Goal: Task Accomplishment & Management: Manage account settings

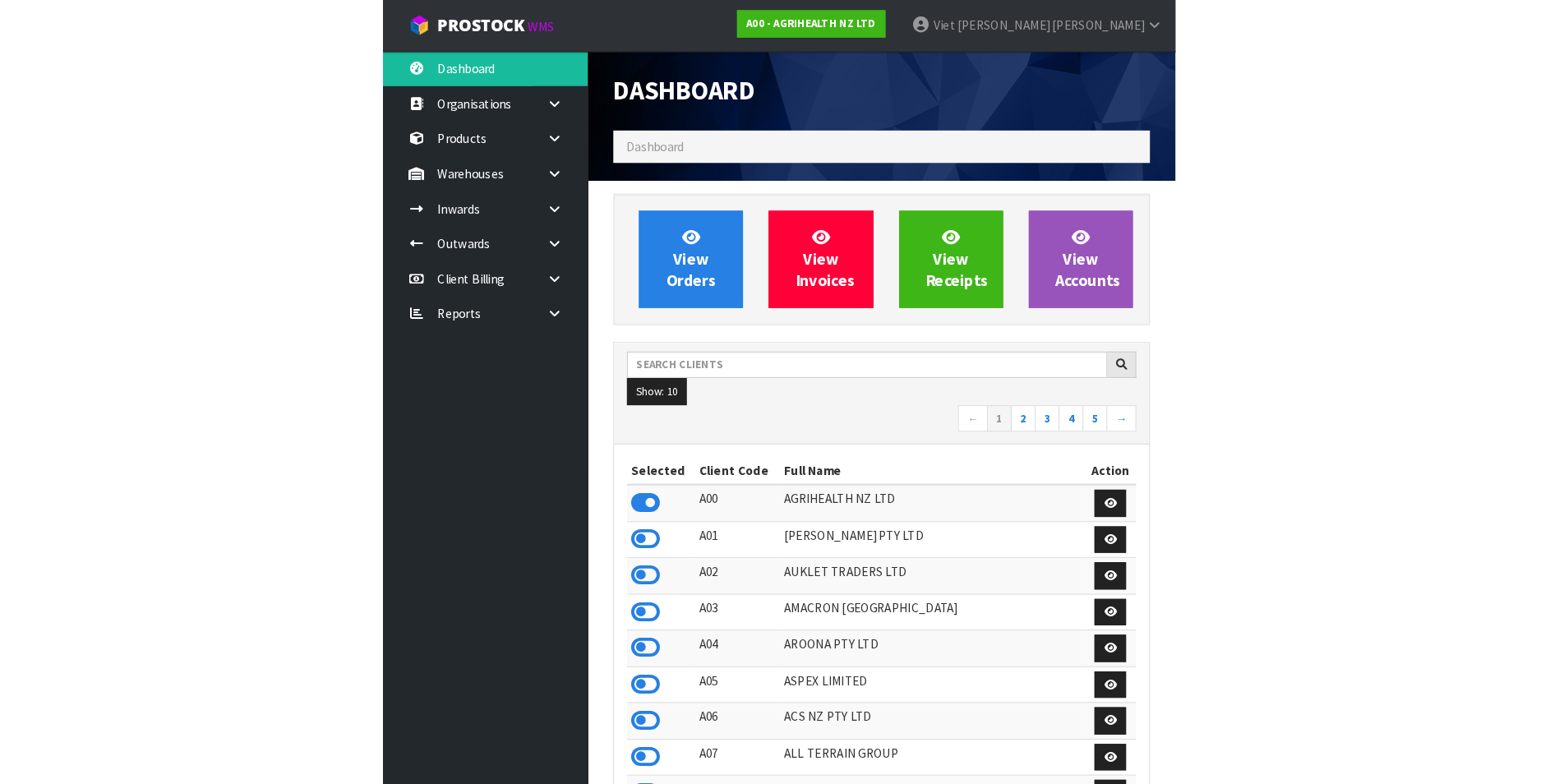
scroll to position [1245, 668]
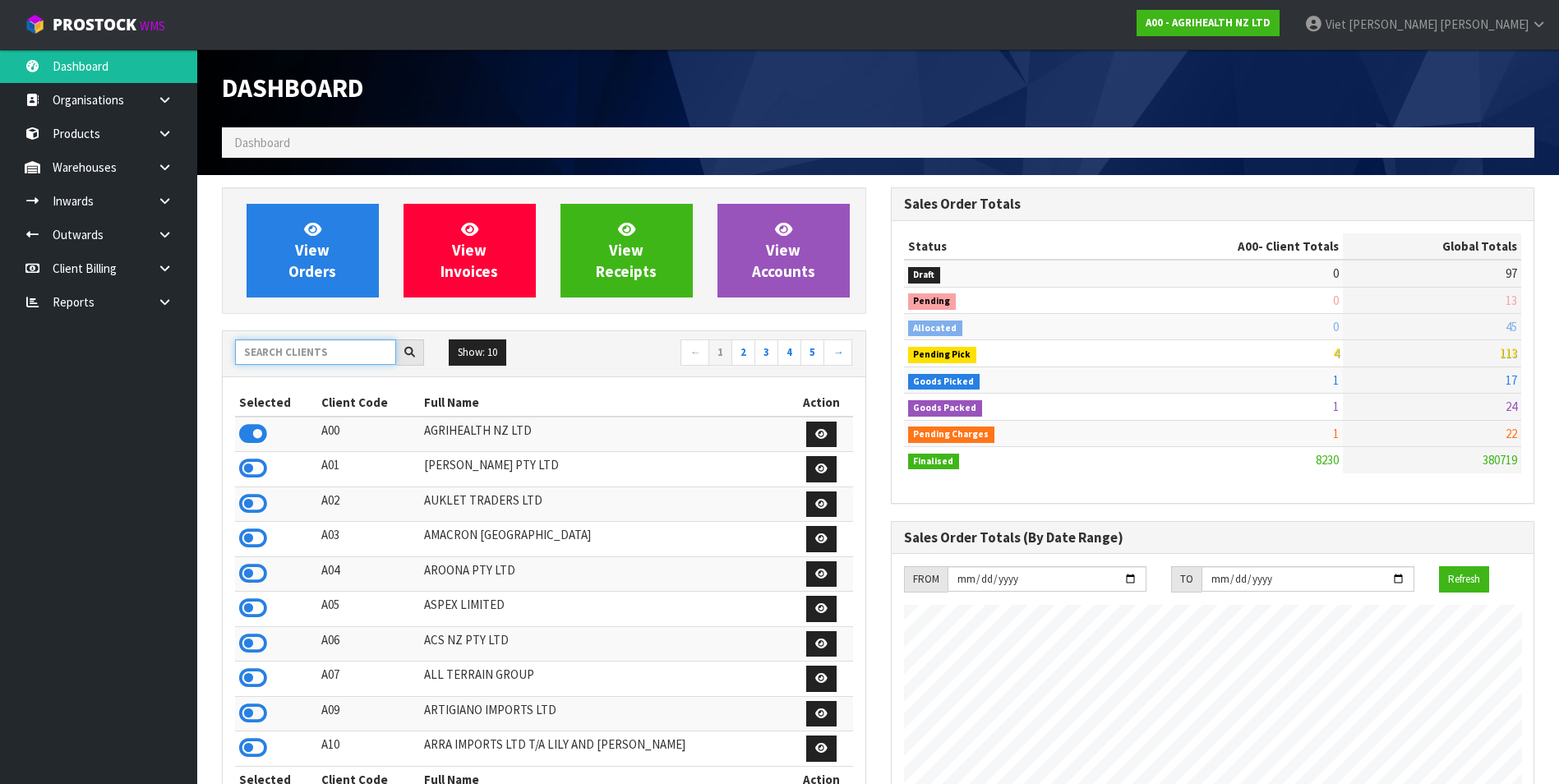
click at [348, 341] on input "text" at bounding box center [315, 352] width 161 height 25
click at [344, 343] on input "text" at bounding box center [315, 352] width 161 height 25
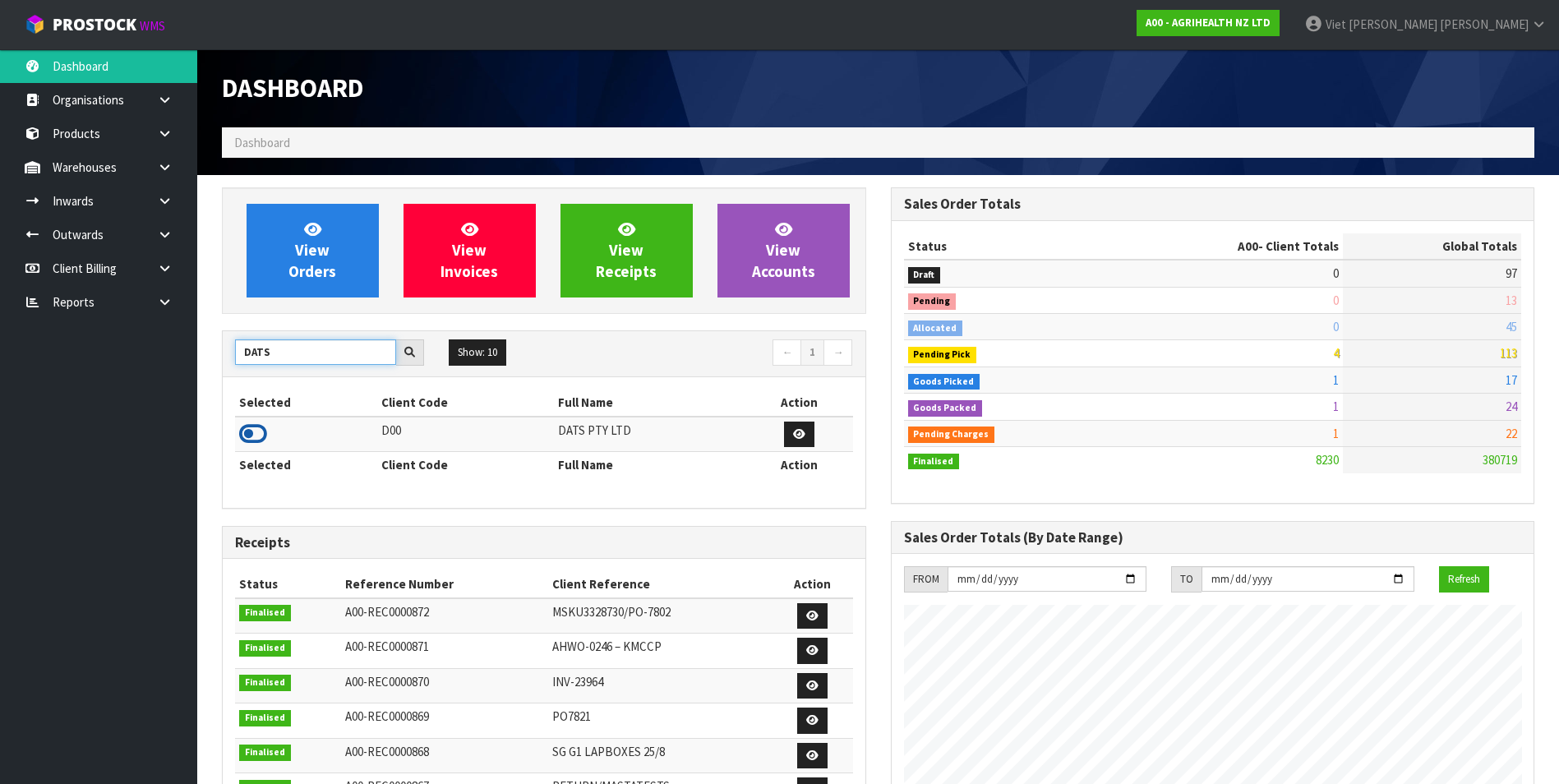
type input "DATS"
click at [245, 434] on icon at bounding box center [253, 434] width 28 height 24
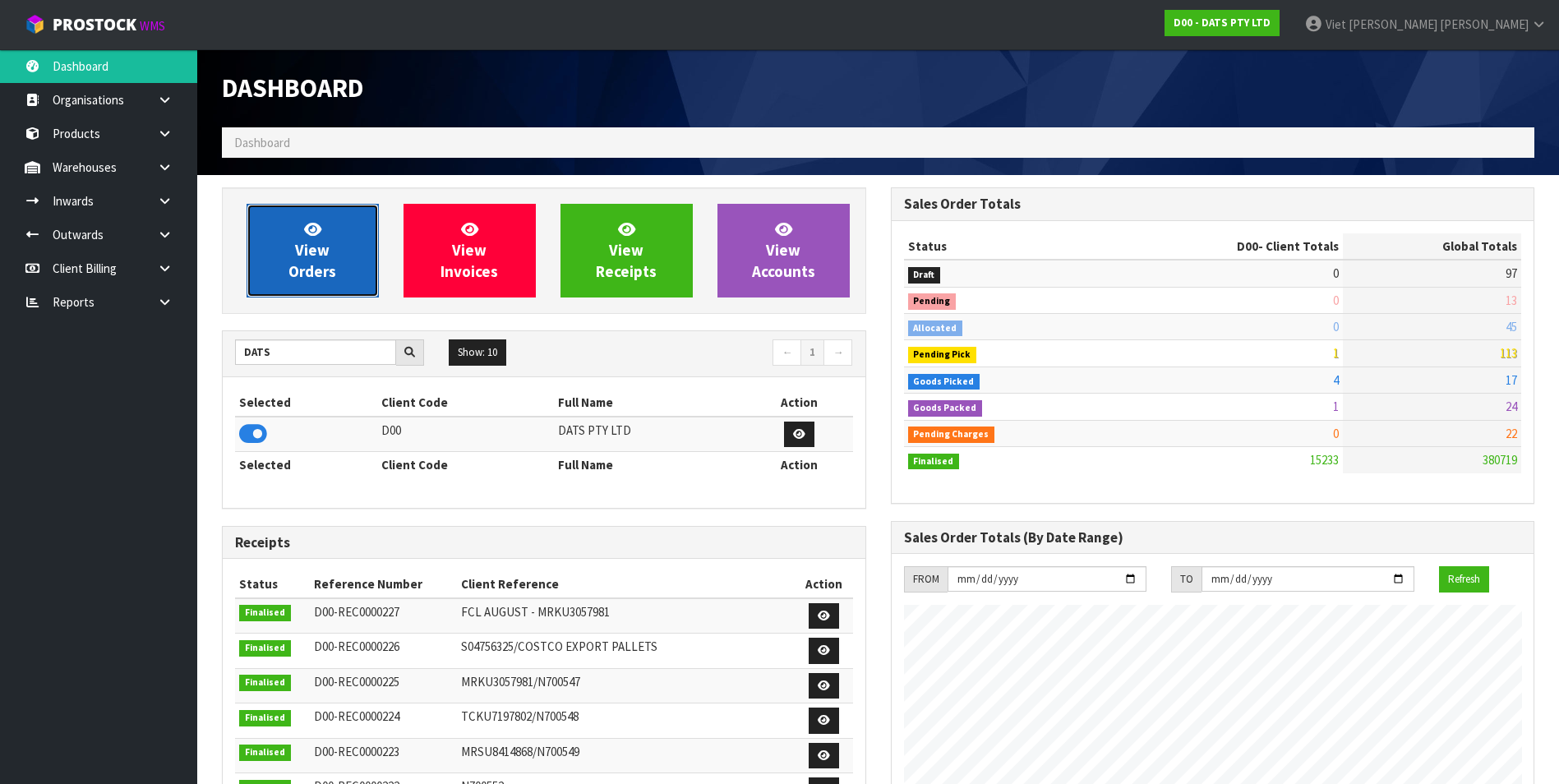
click at [265, 249] on link "View Orders" at bounding box center [313, 251] width 133 height 94
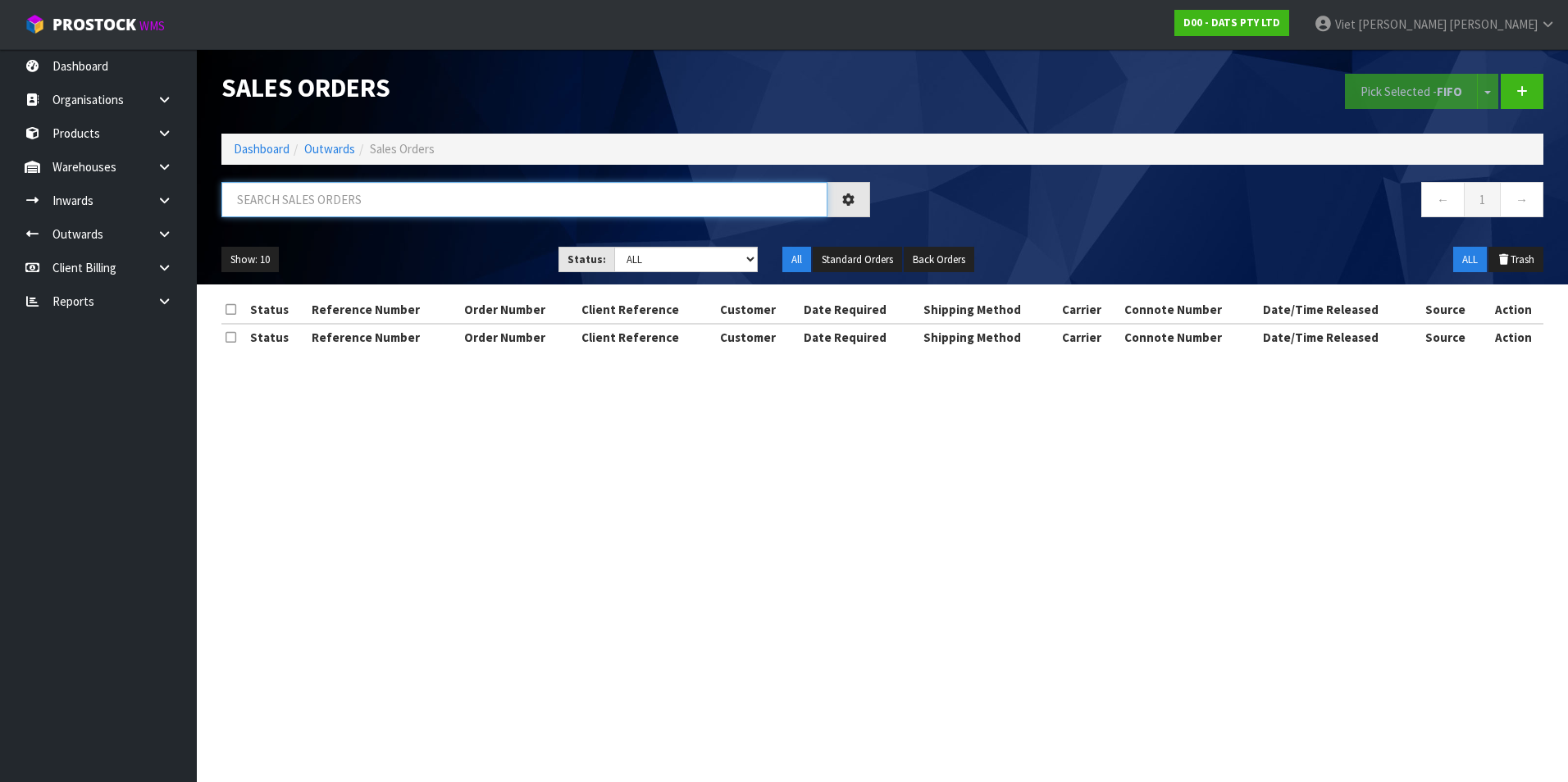
click at [372, 207] on input "text" at bounding box center [524, 200] width 606 height 36
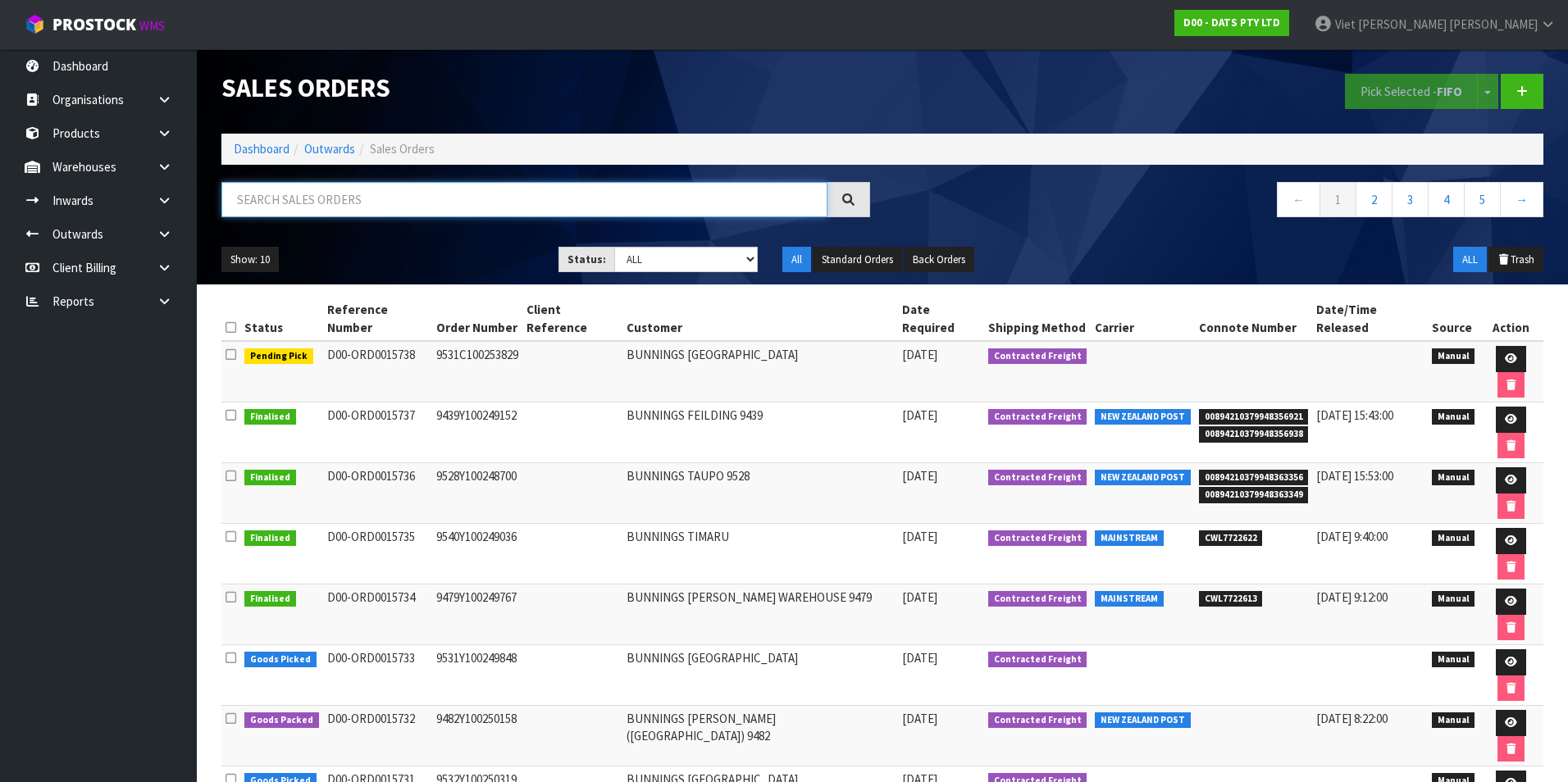
click at [485, 202] on input "text" at bounding box center [524, 200] width 606 height 36
click at [1368, 187] on link "2" at bounding box center [1373, 200] width 37 height 36
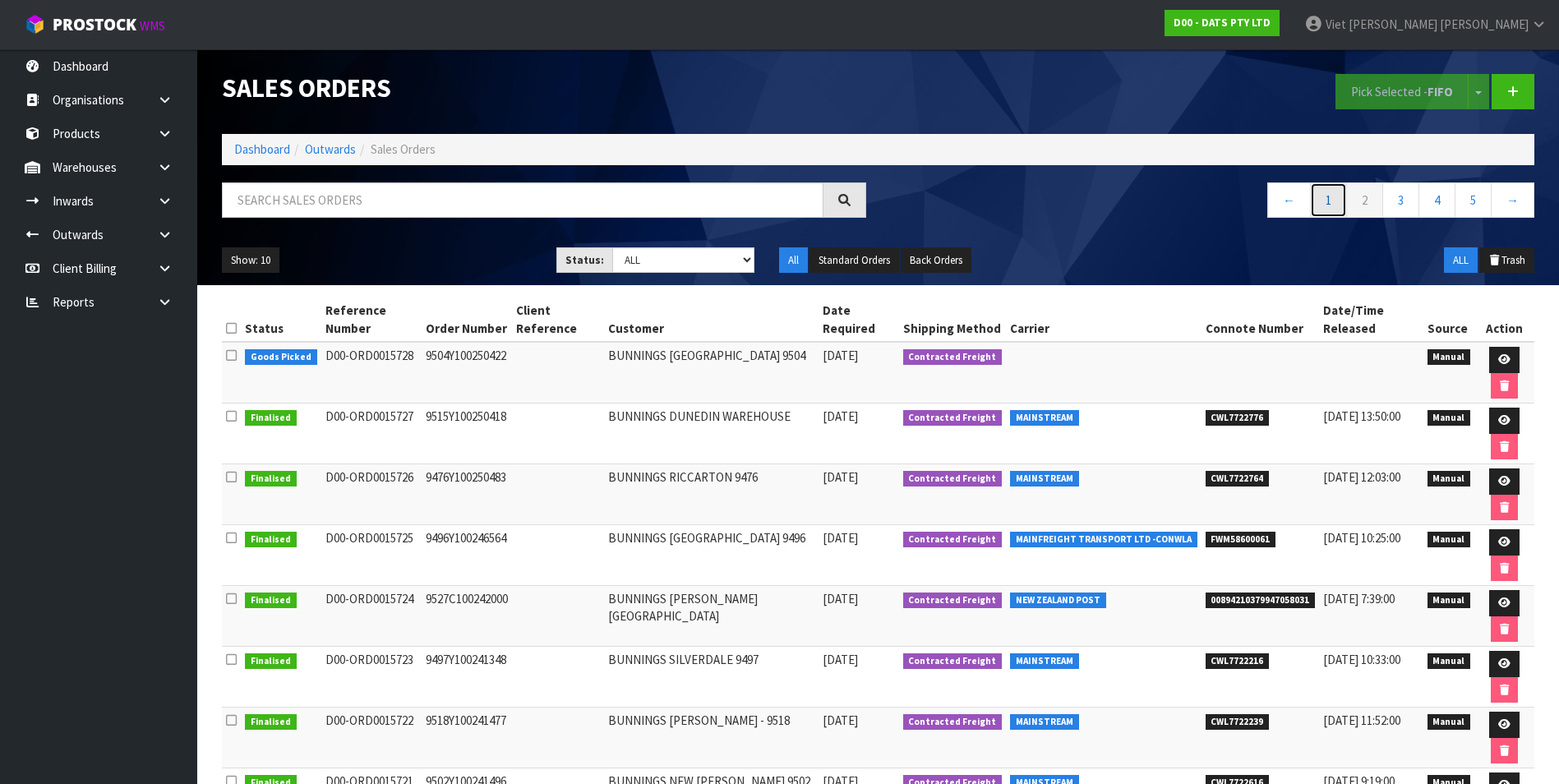
click at [1325, 198] on link "1" at bounding box center [1328, 200] width 37 height 36
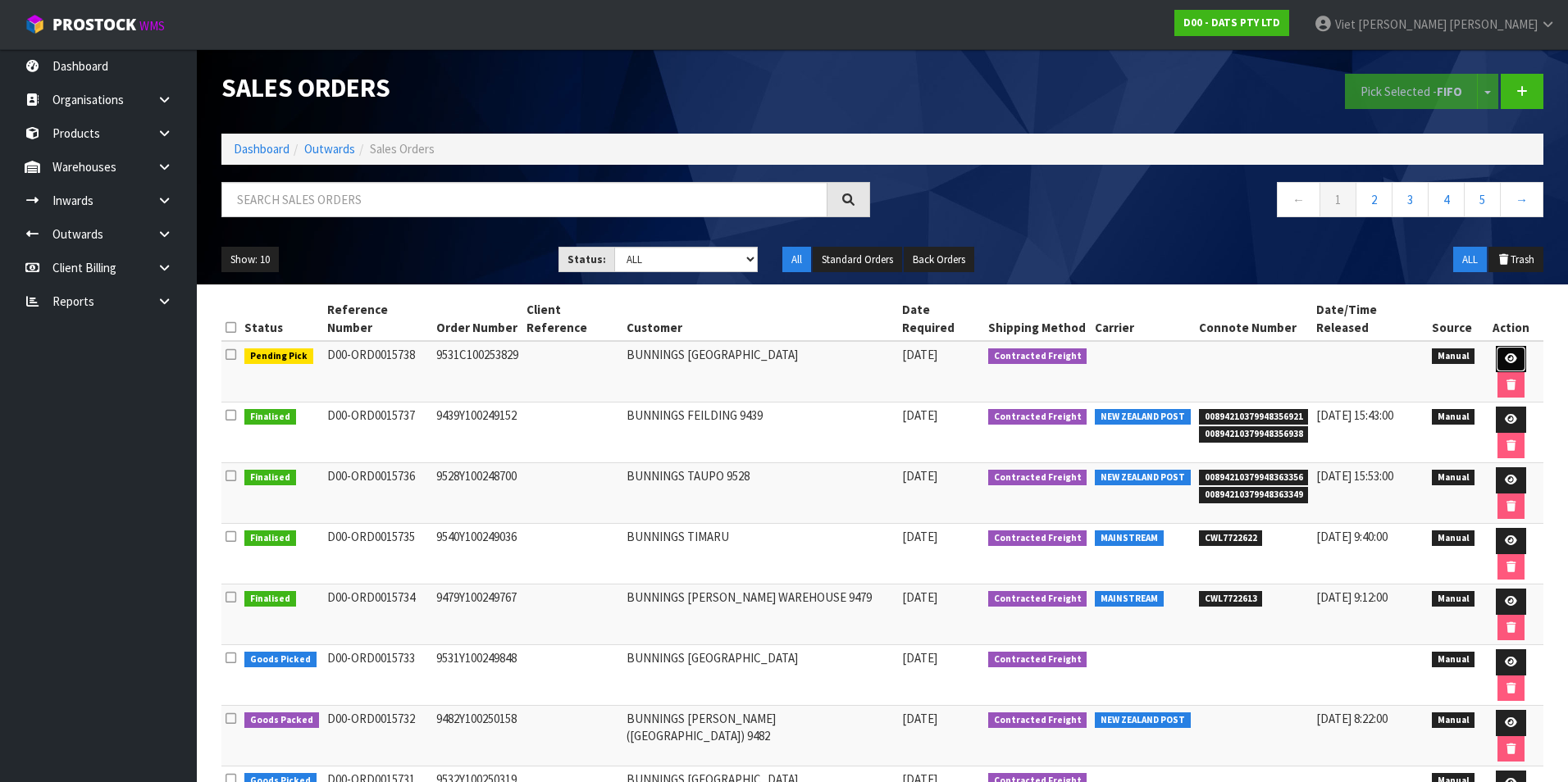
click at [1504, 353] on icon at bounding box center [1510, 358] width 12 height 10
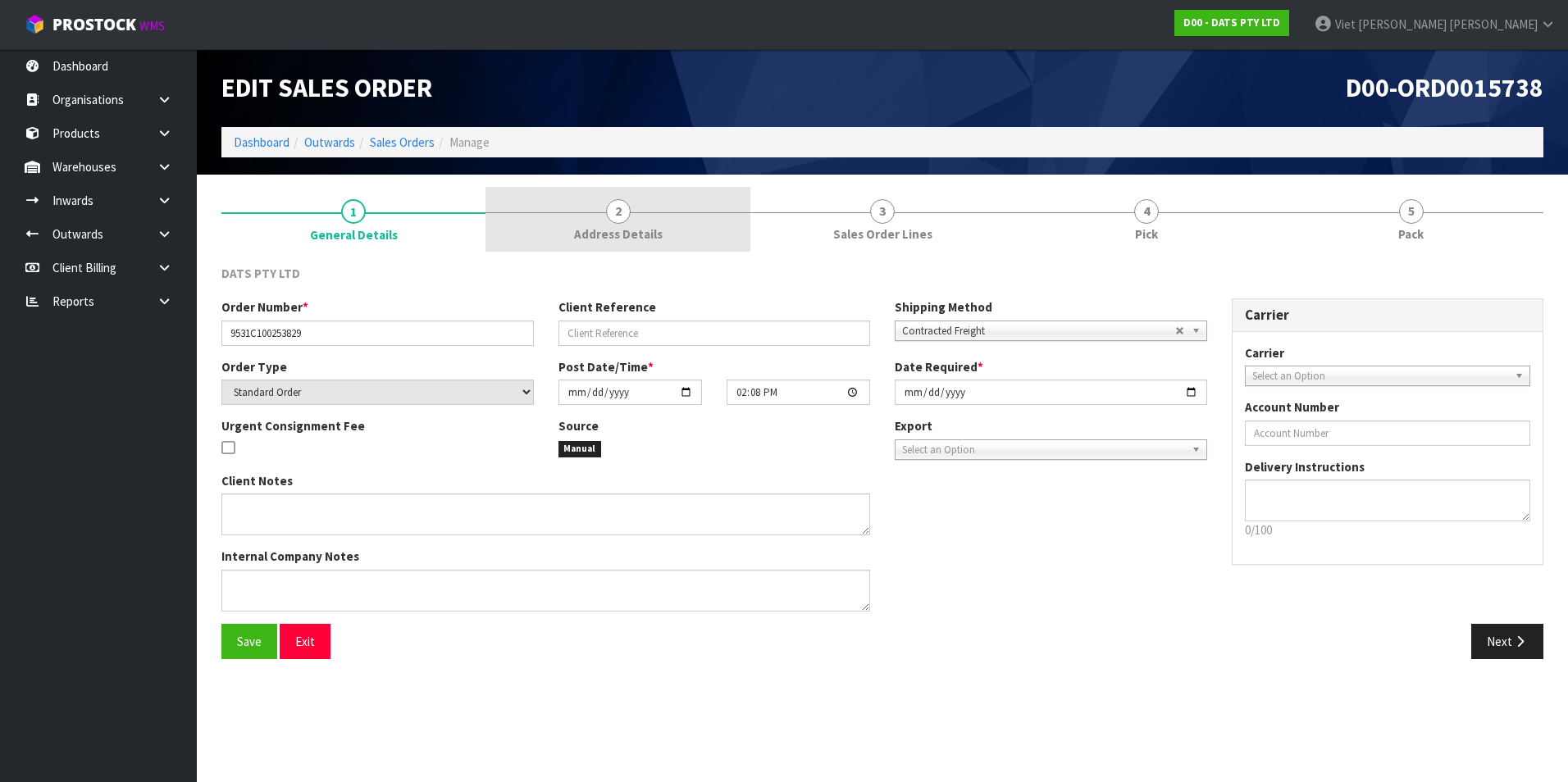
click at [603, 214] on link "2 Address Details" at bounding box center [617, 219] width 264 height 65
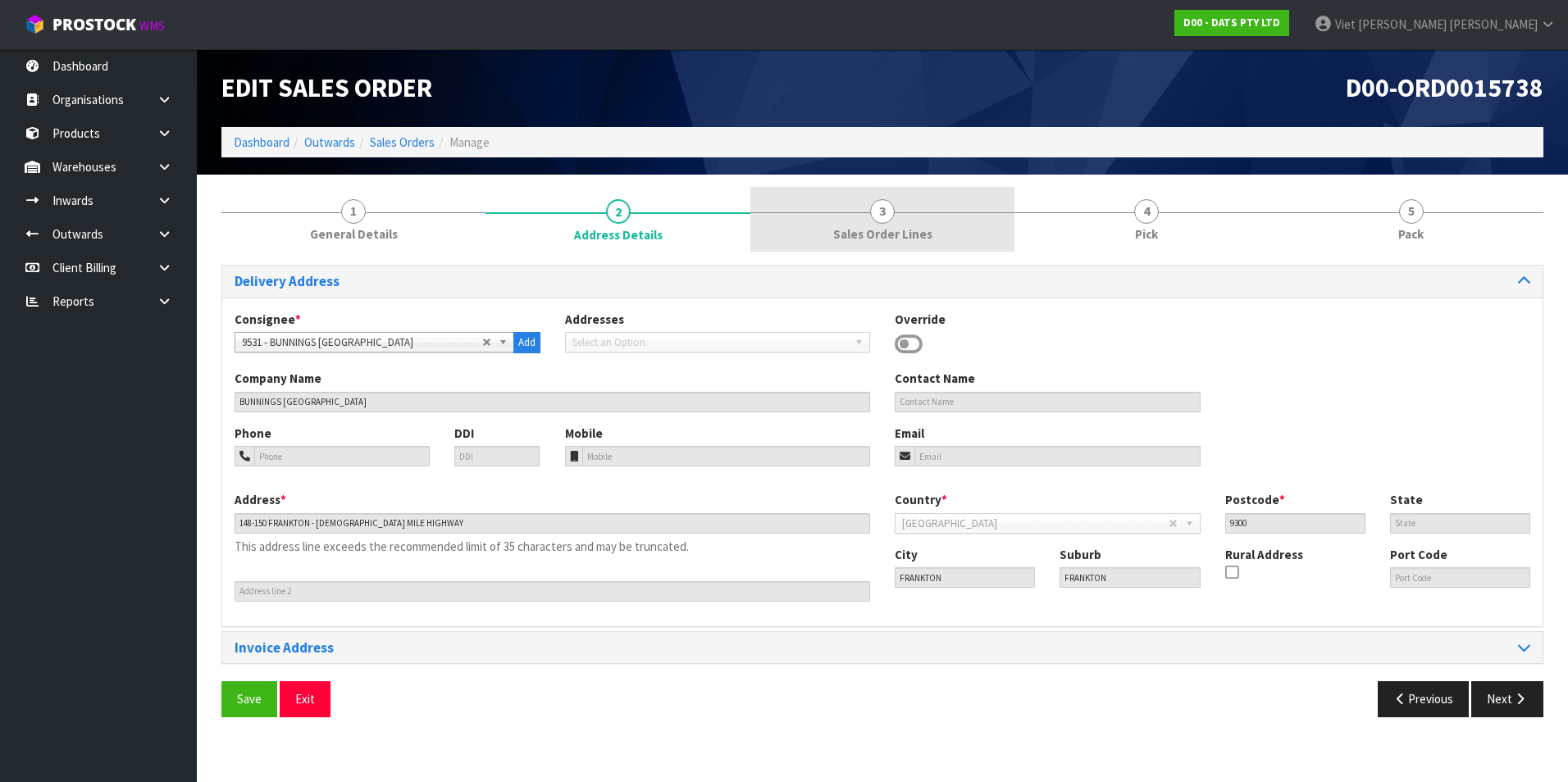
click at [831, 200] on link "3 Sales Order Lines" at bounding box center [882, 219] width 264 height 65
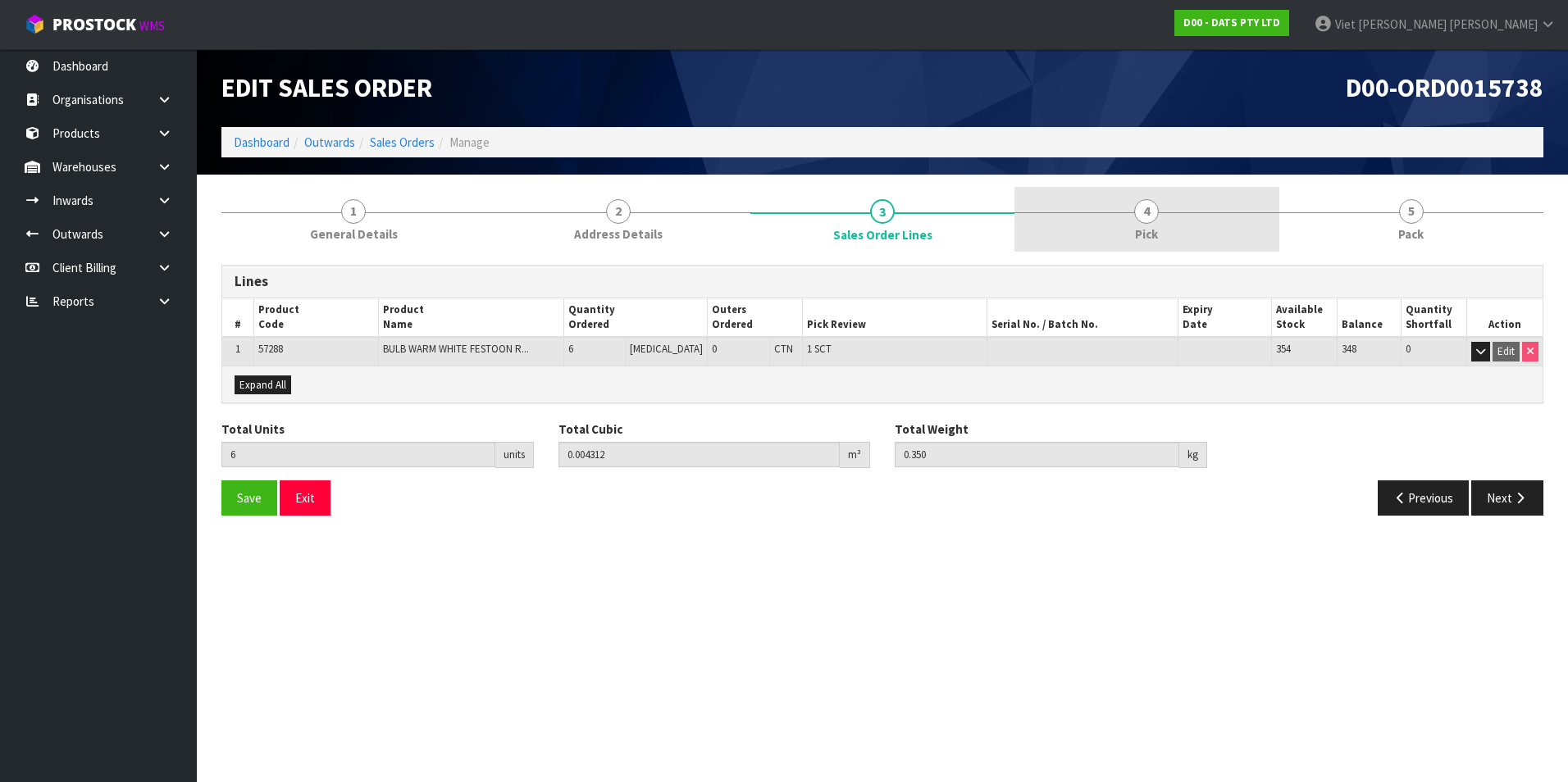
click at [1090, 204] on link "4 Pick" at bounding box center [1145, 219] width 264 height 65
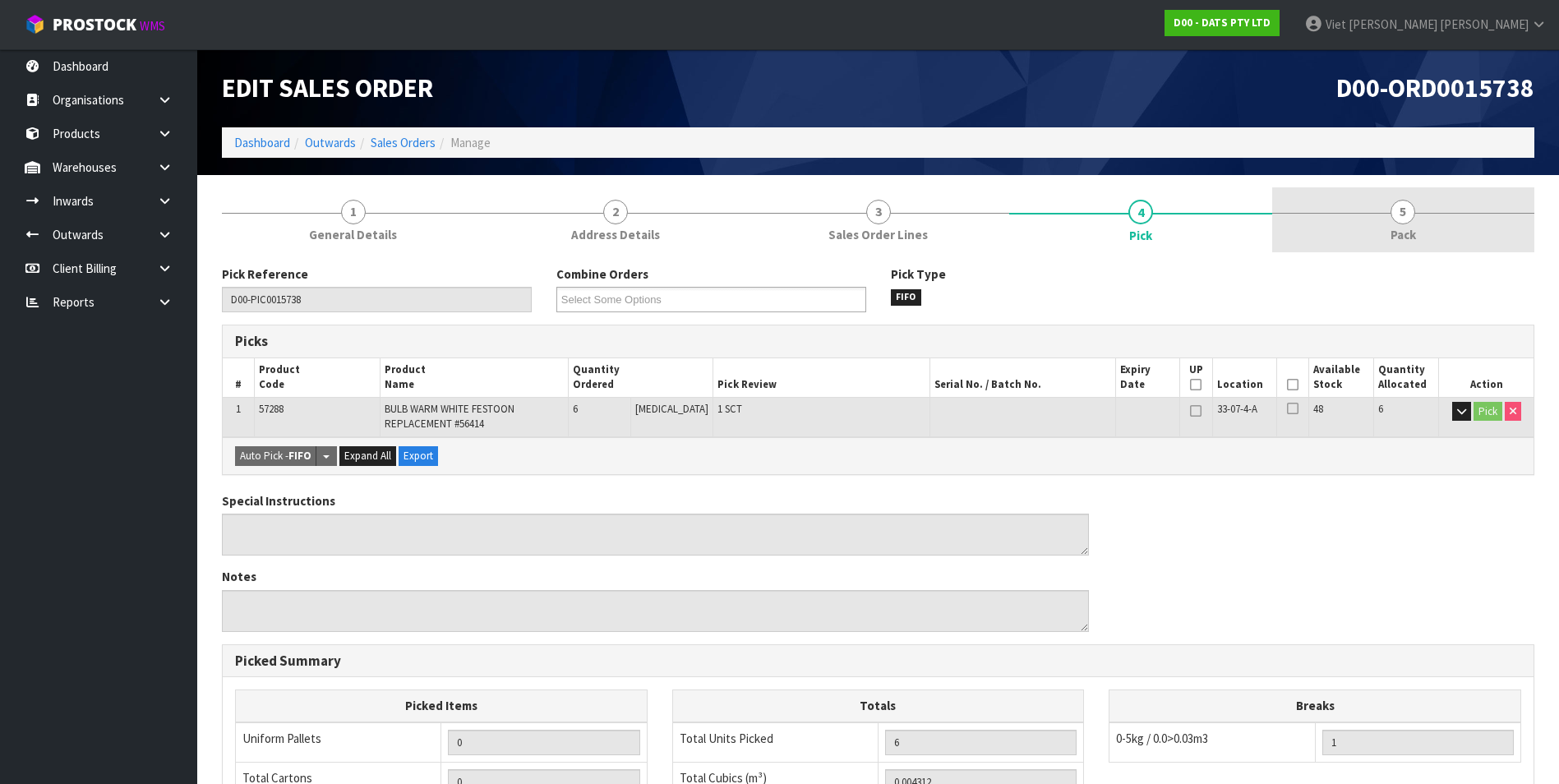
click at [1370, 233] on link "5 Pack" at bounding box center [1404, 219] width 263 height 65
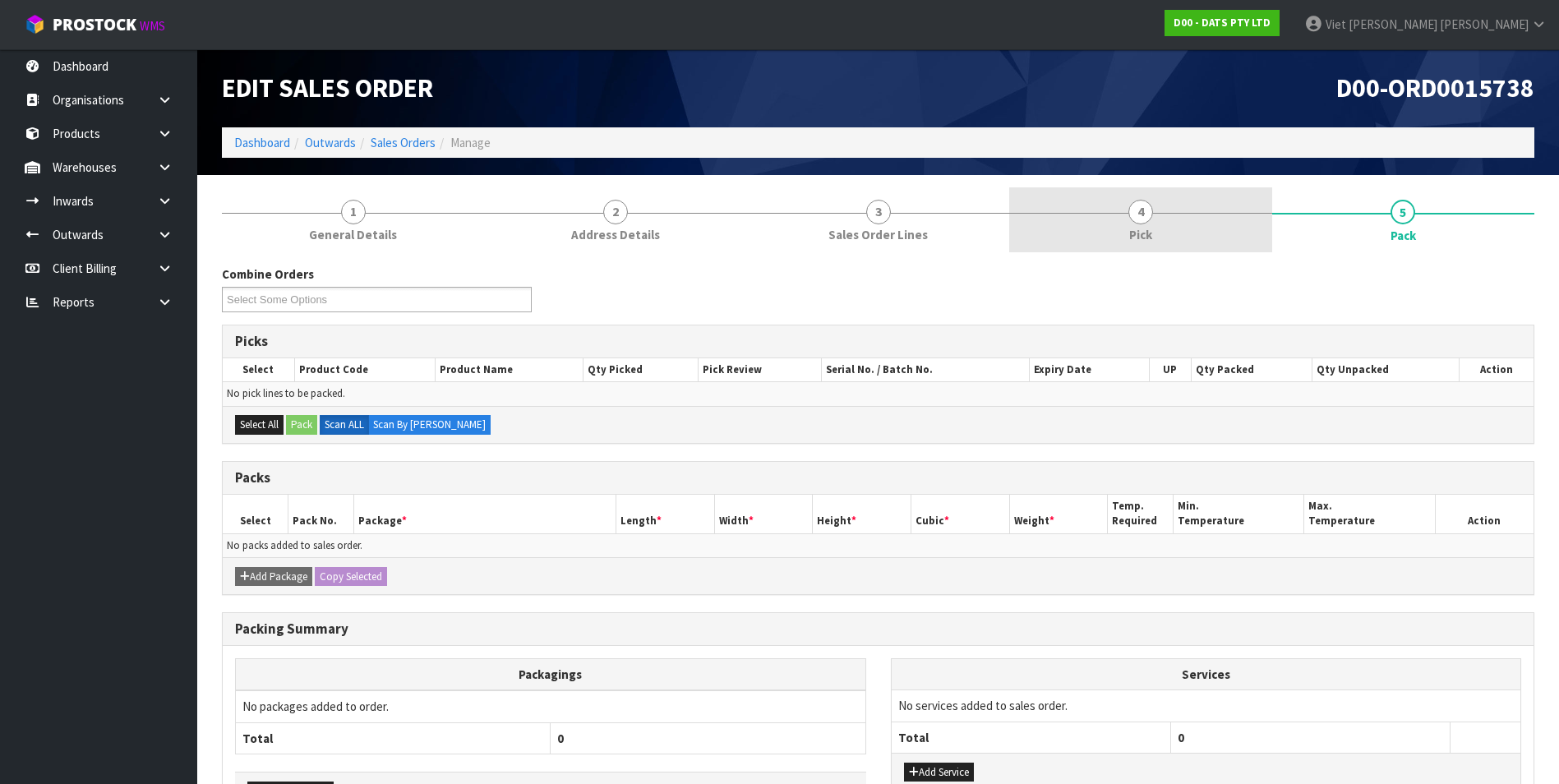
click at [1117, 234] on link "4 Pick" at bounding box center [1140, 219] width 263 height 65
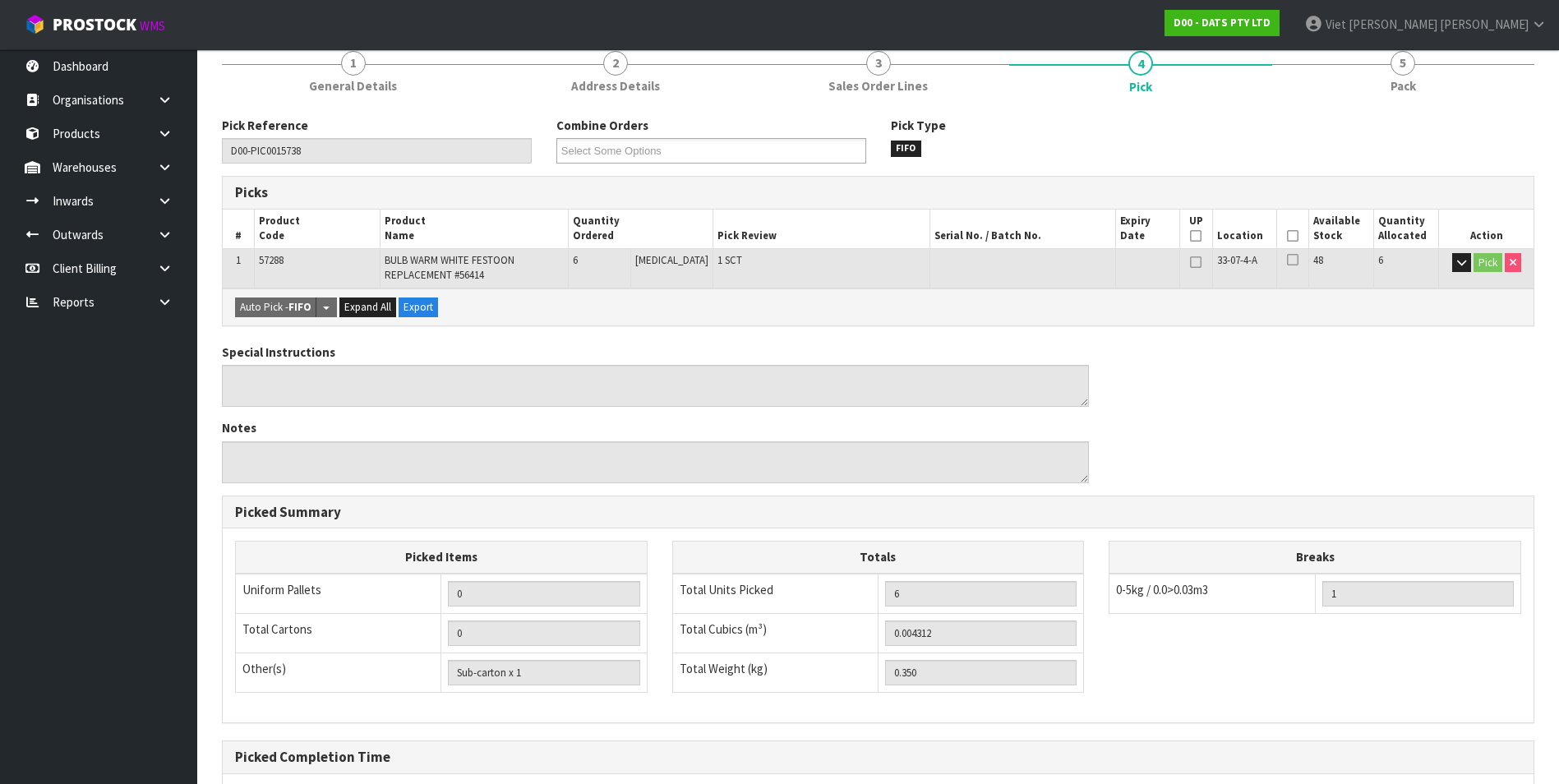
scroll to position [67, 0]
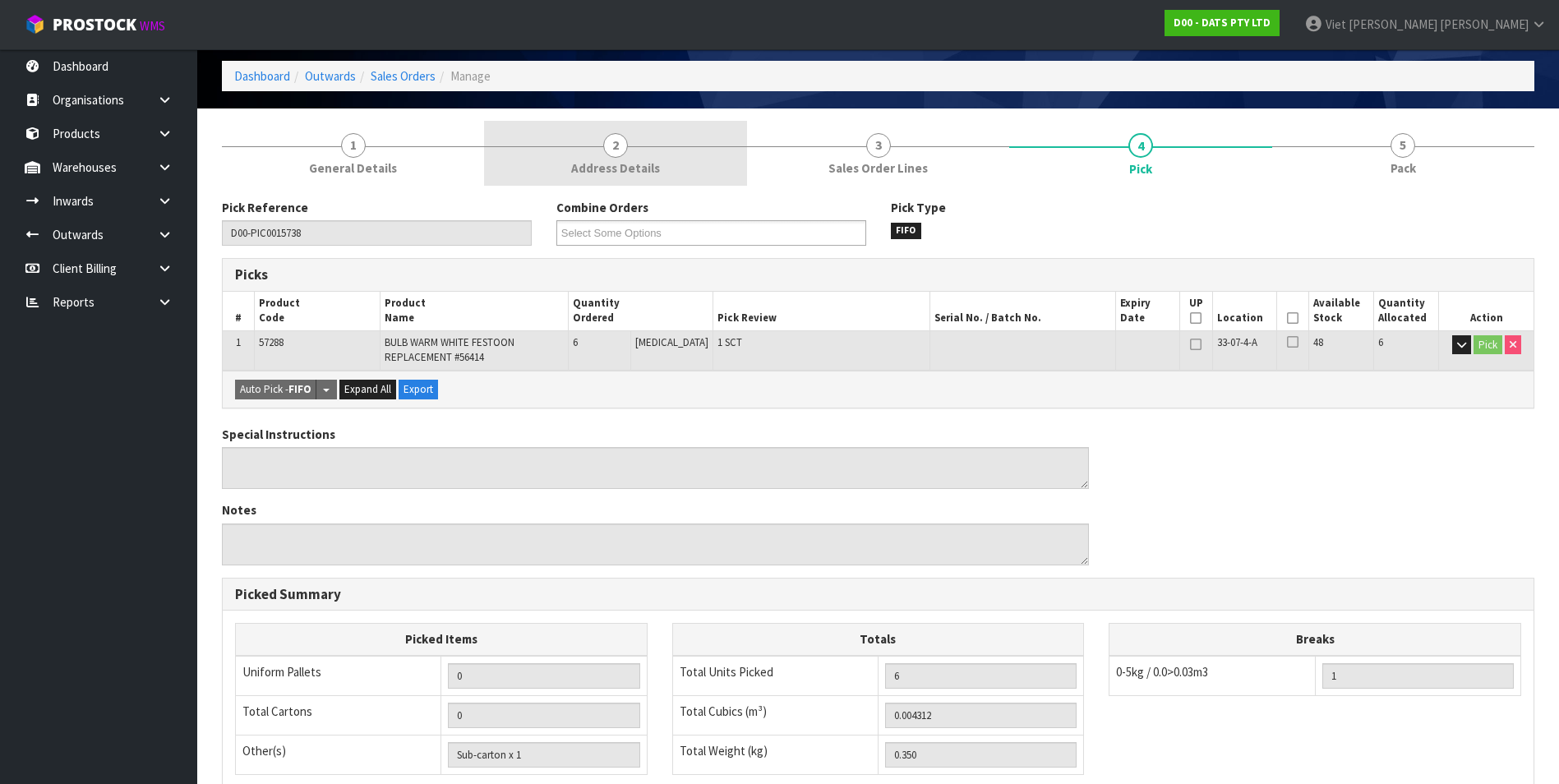
click at [621, 172] on span "Address Details" at bounding box center [616, 168] width 88 height 17
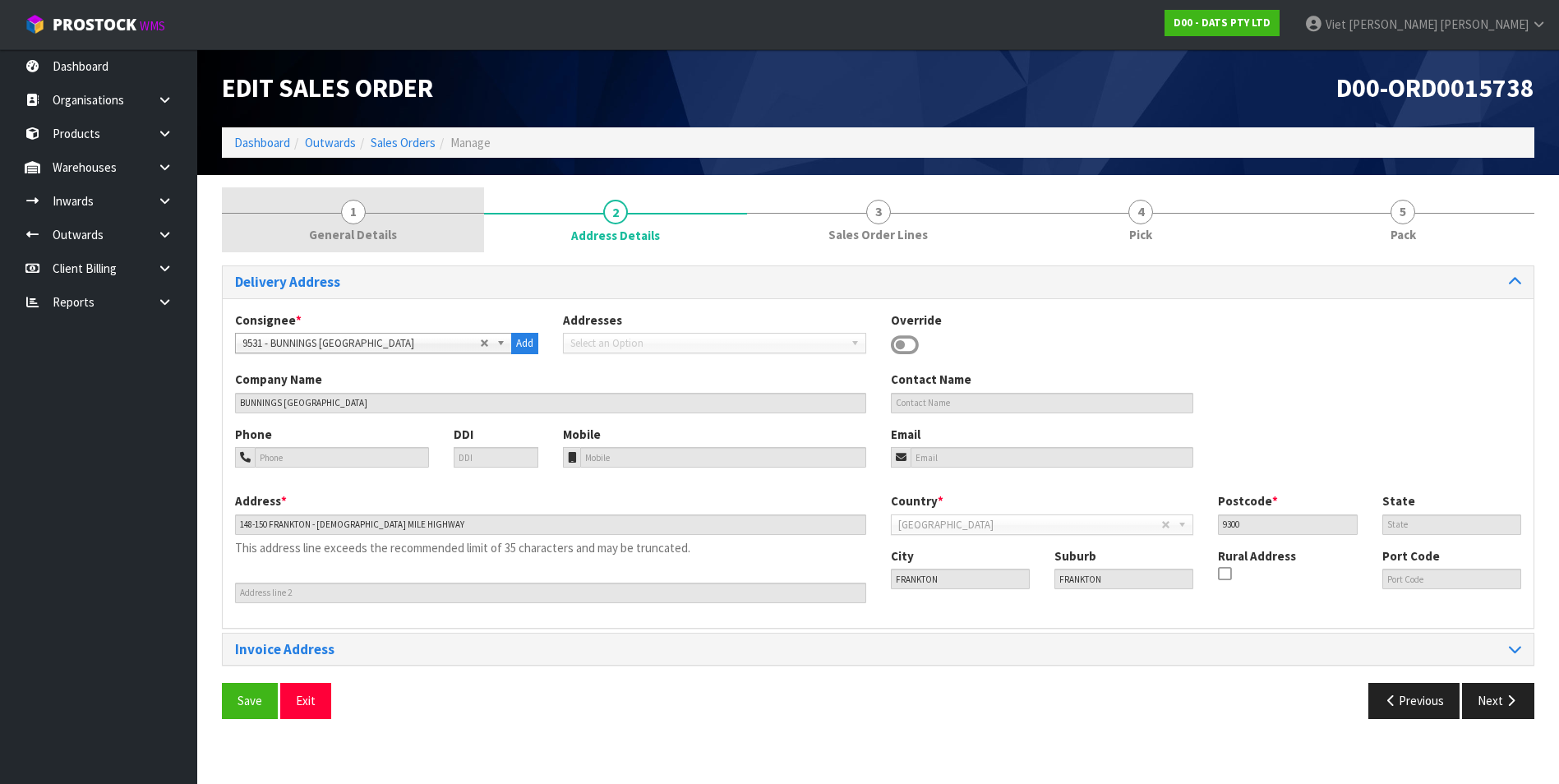
scroll to position [0, 0]
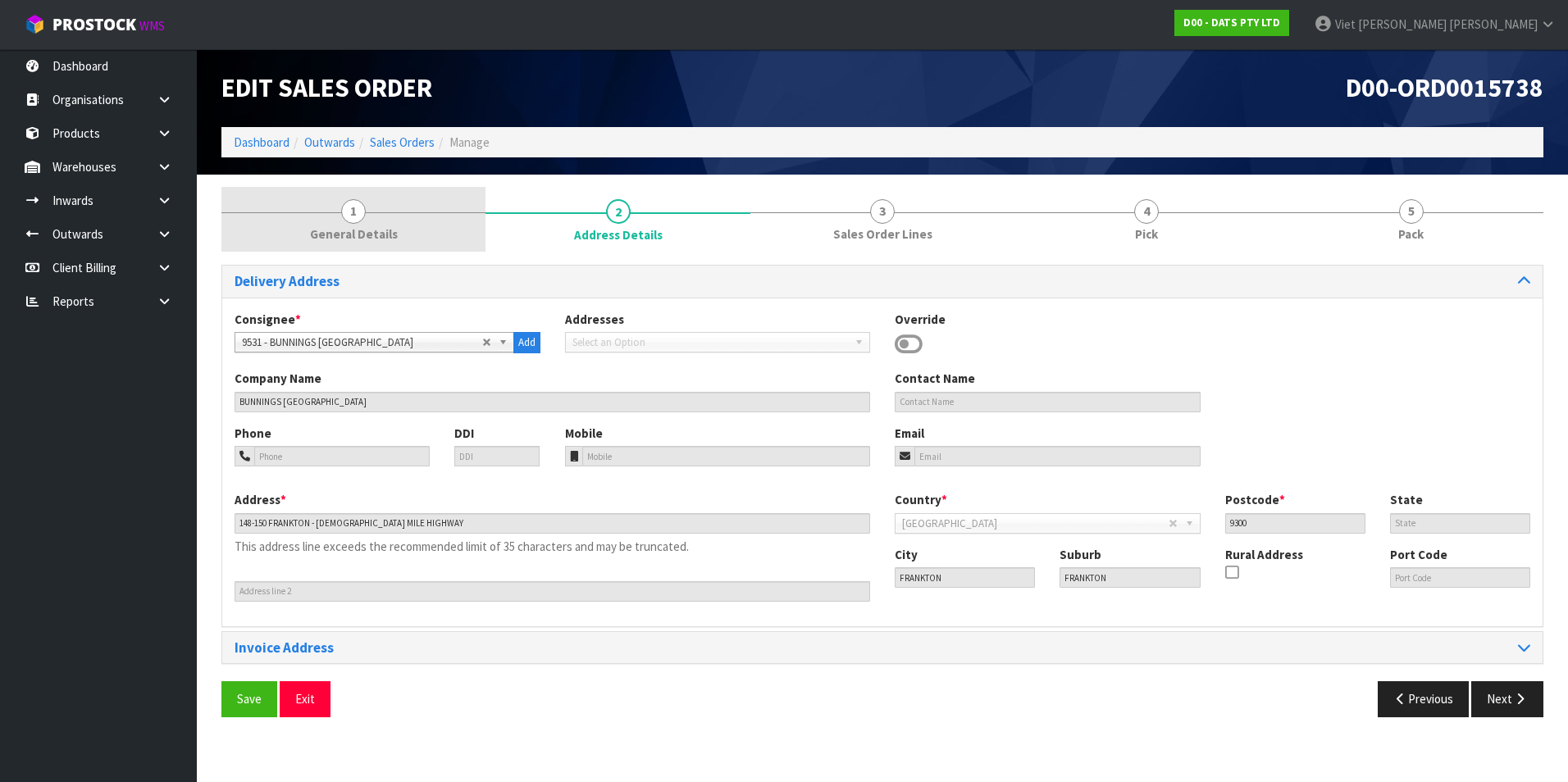
click at [432, 210] on link "1 General Details" at bounding box center [353, 219] width 264 height 65
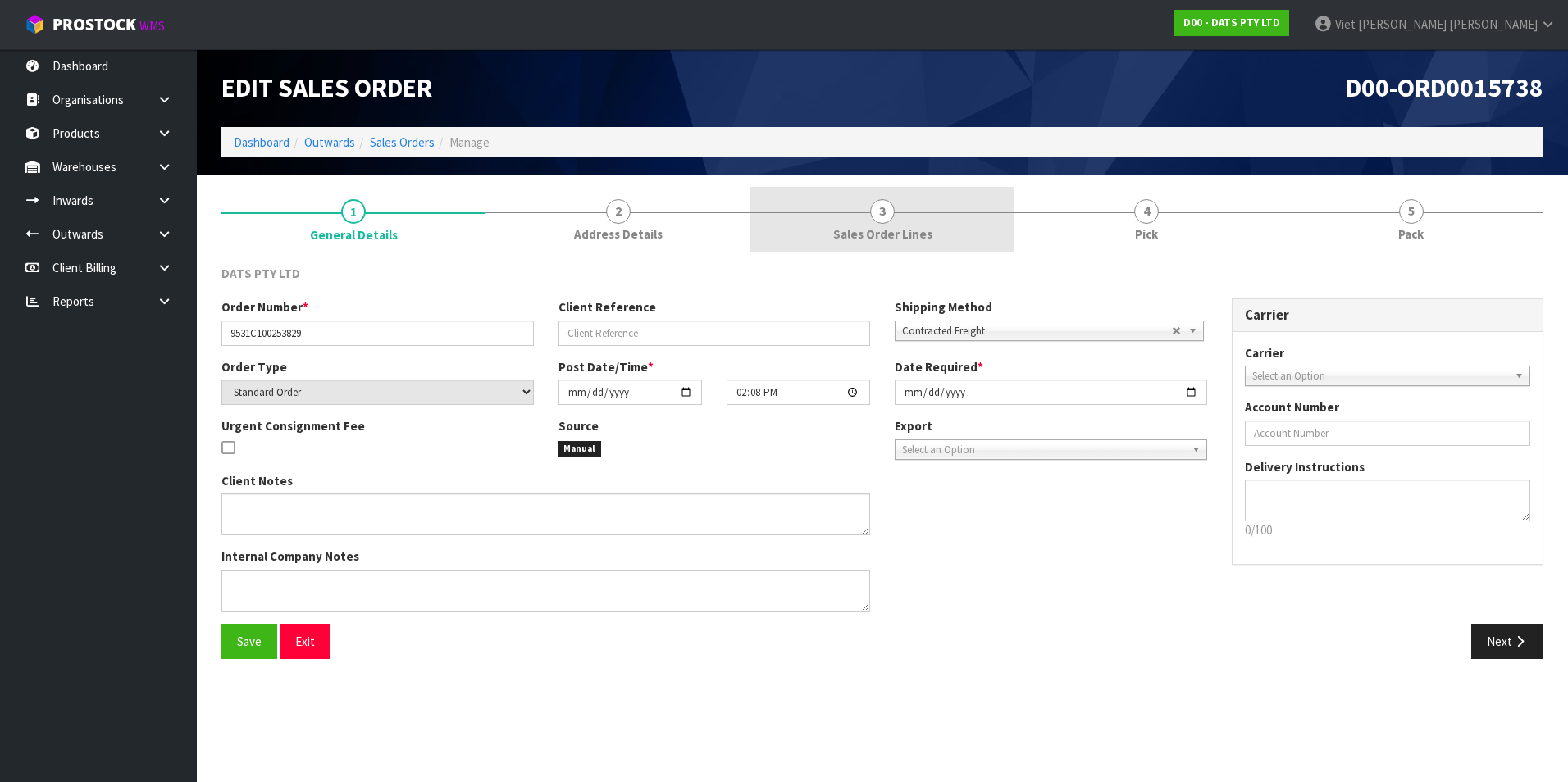
click at [875, 199] on link "3 Sales Order Lines" at bounding box center [882, 219] width 264 height 65
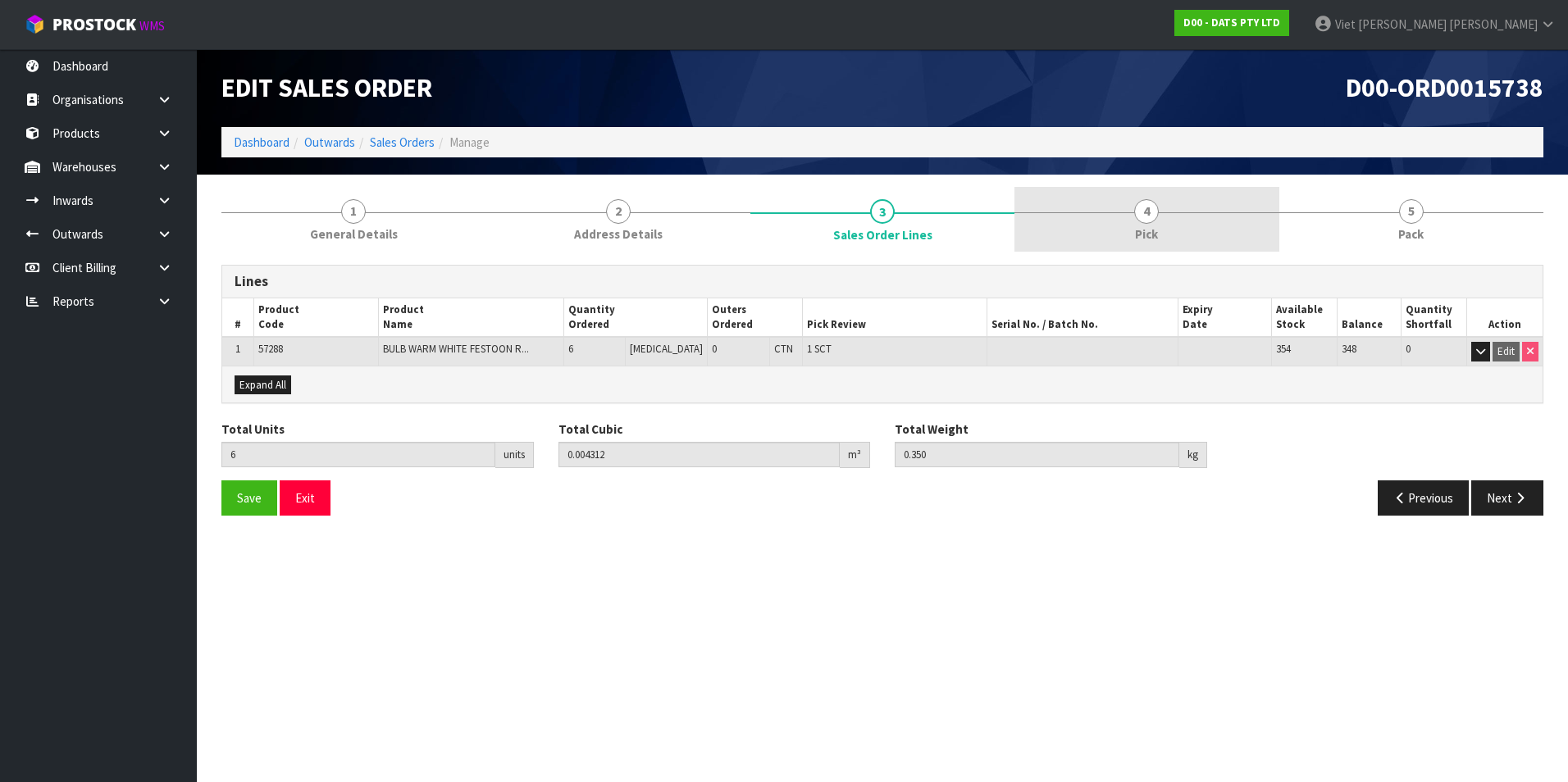
click at [1033, 199] on link "4 Pick" at bounding box center [1145, 219] width 264 height 65
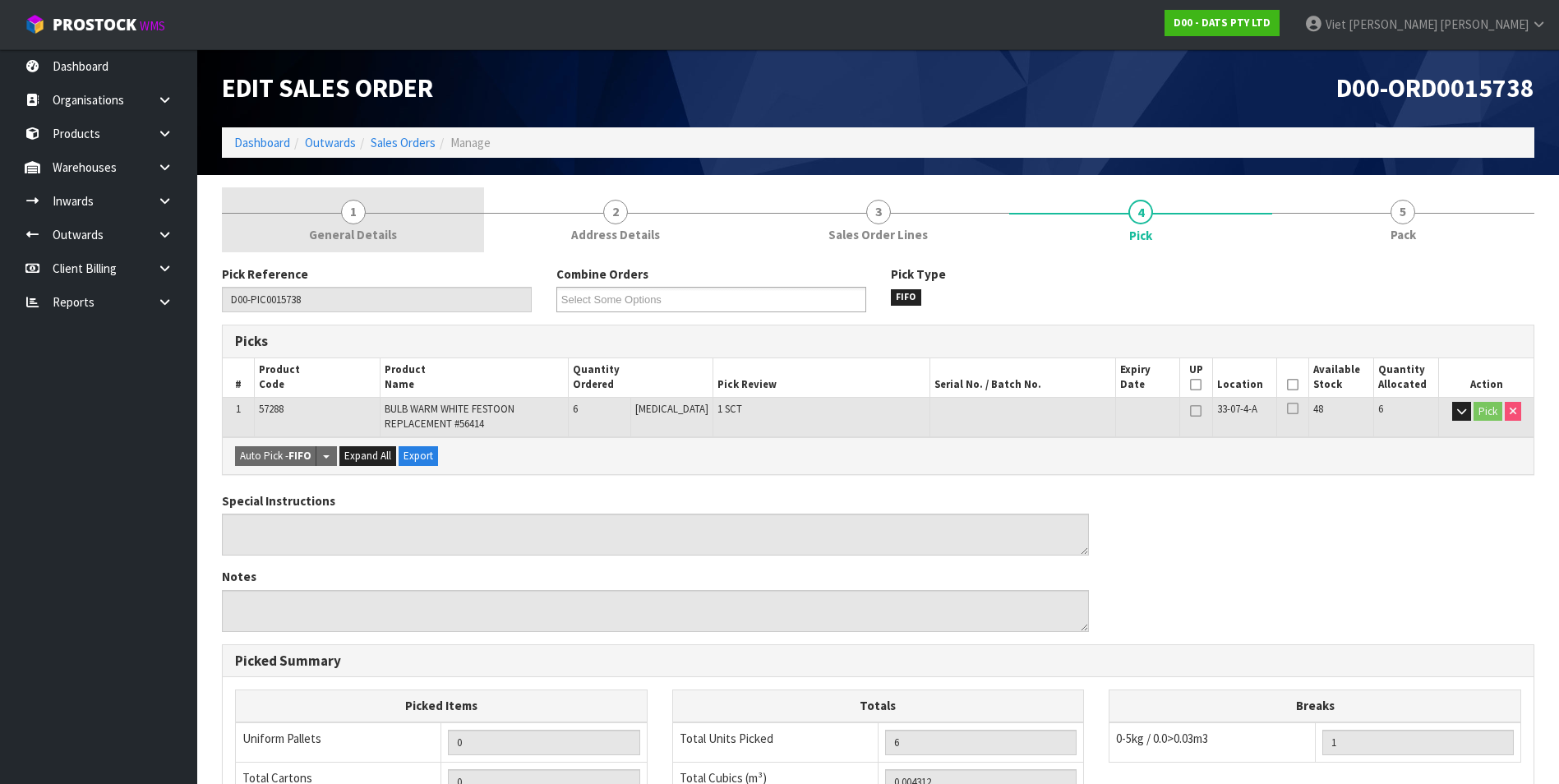
click at [304, 237] on link "1 General Details" at bounding box center [353, 219] width 263 height 65
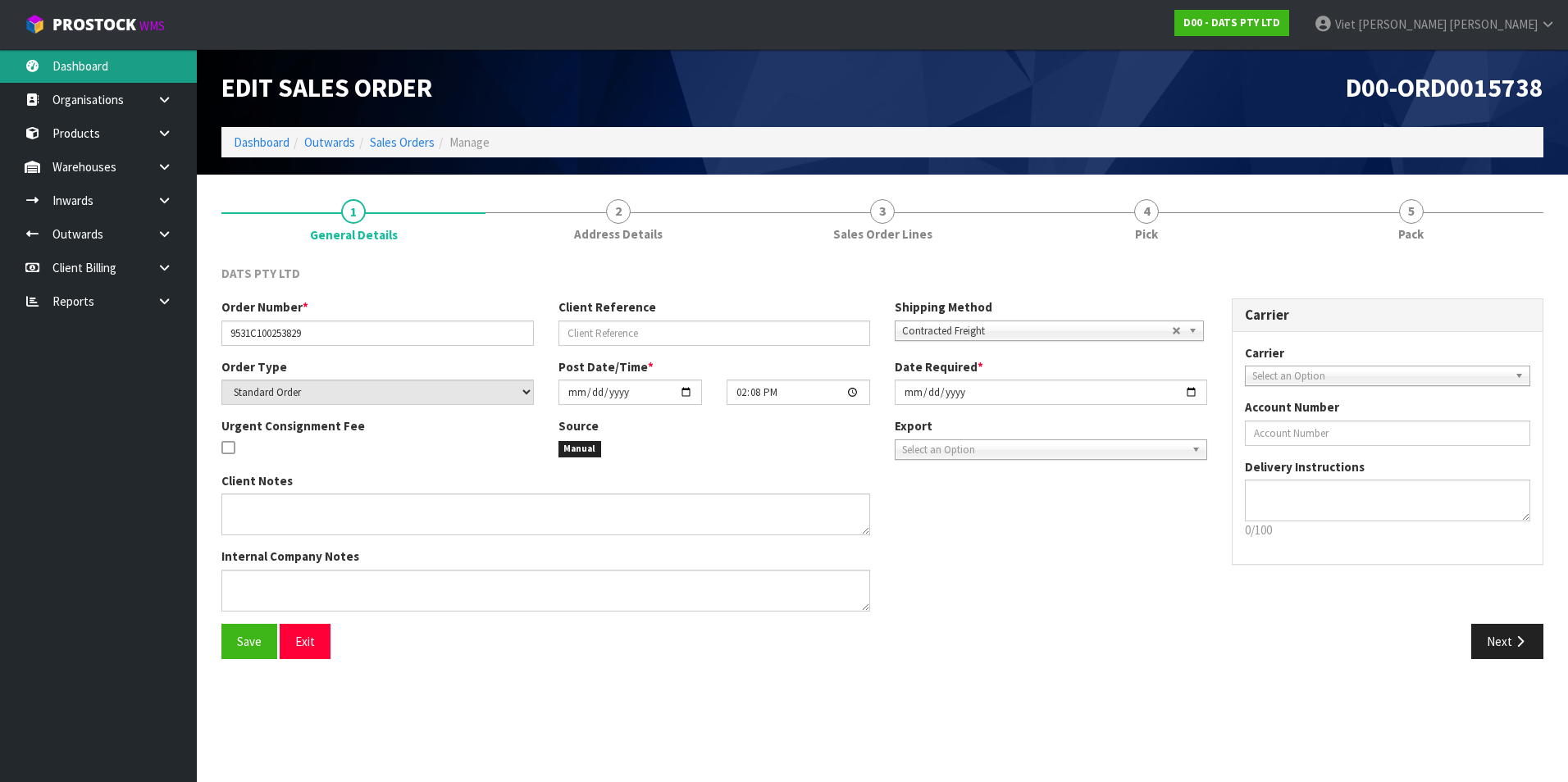
click at [72, 77] on link "Dashboard" at bounding box center [99, 66] width 197 height 34
